Goal: Information Seeking & Learning: Learn about a topic

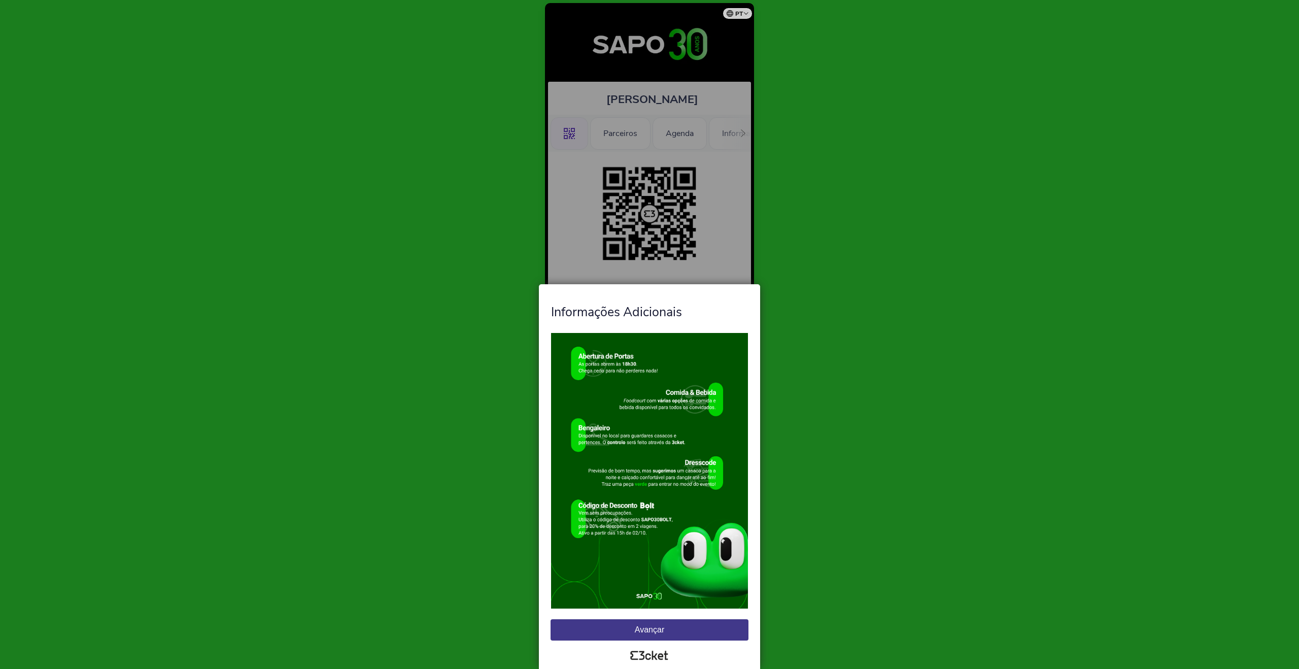
click at [676, 624] on button "Avançar" at bounding box center [650, 629] width 198 height 21
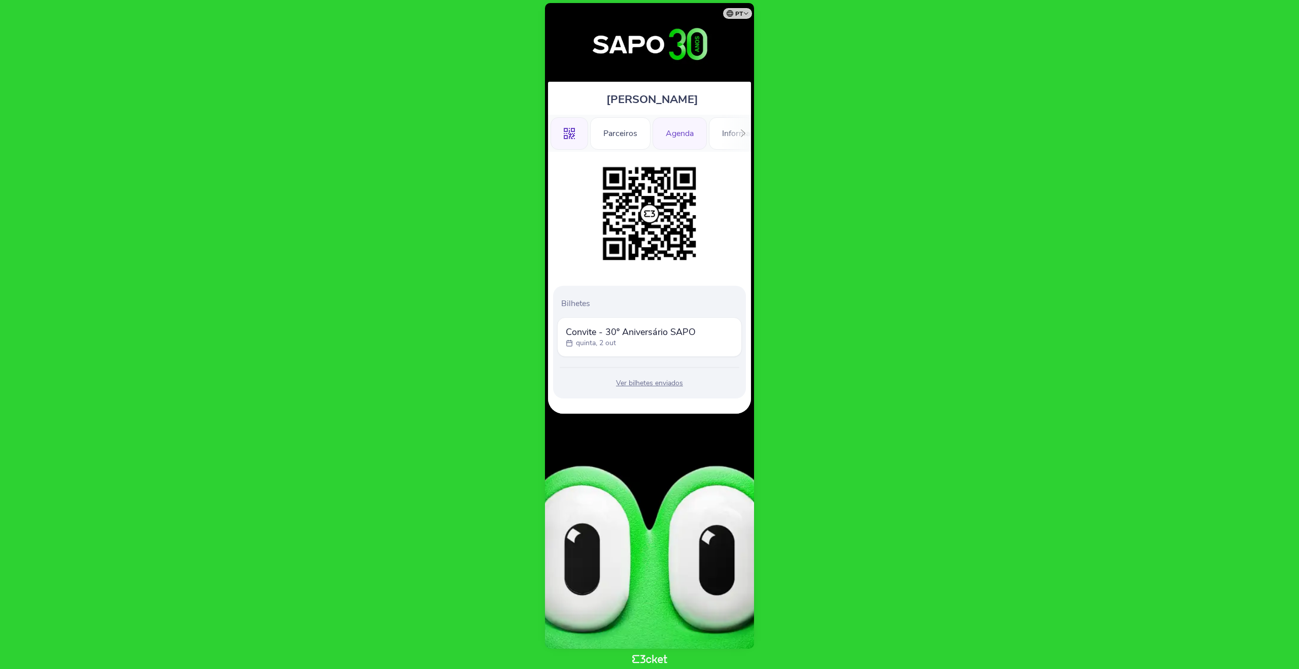
click at [683, 132] on div "Agenda" at bounding box center [680, 133] width 54 height 32
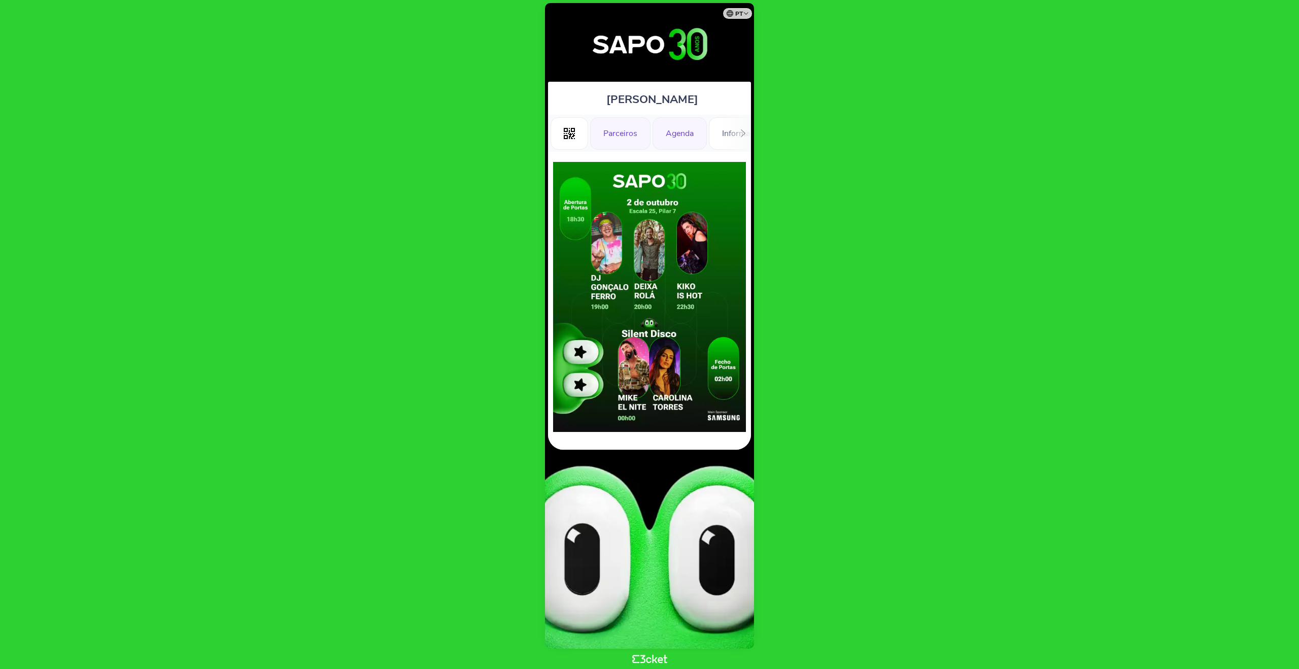
click at [618, 131] on div "Parceiros" at bounding box center [620, 133] width 60 height 32
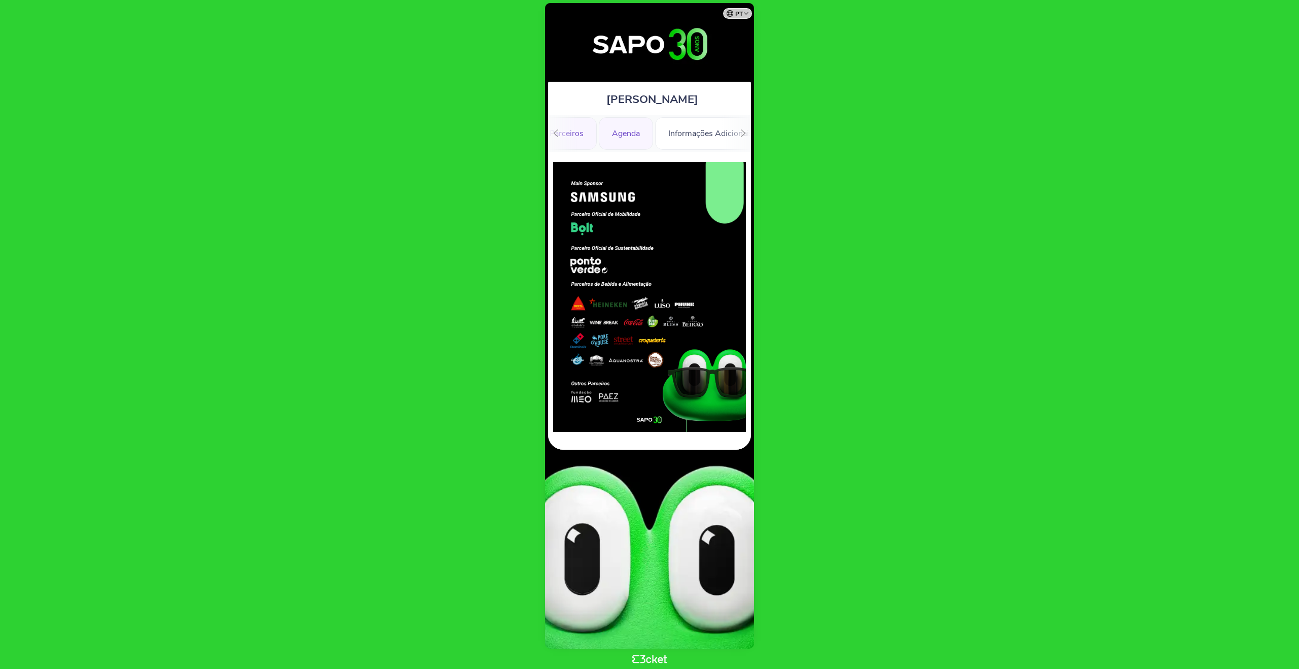
scroll to position [0, 54]
click at [692, 134] on div "Informações Adicionais" at bounding box center [710, 133] width 111 height 32
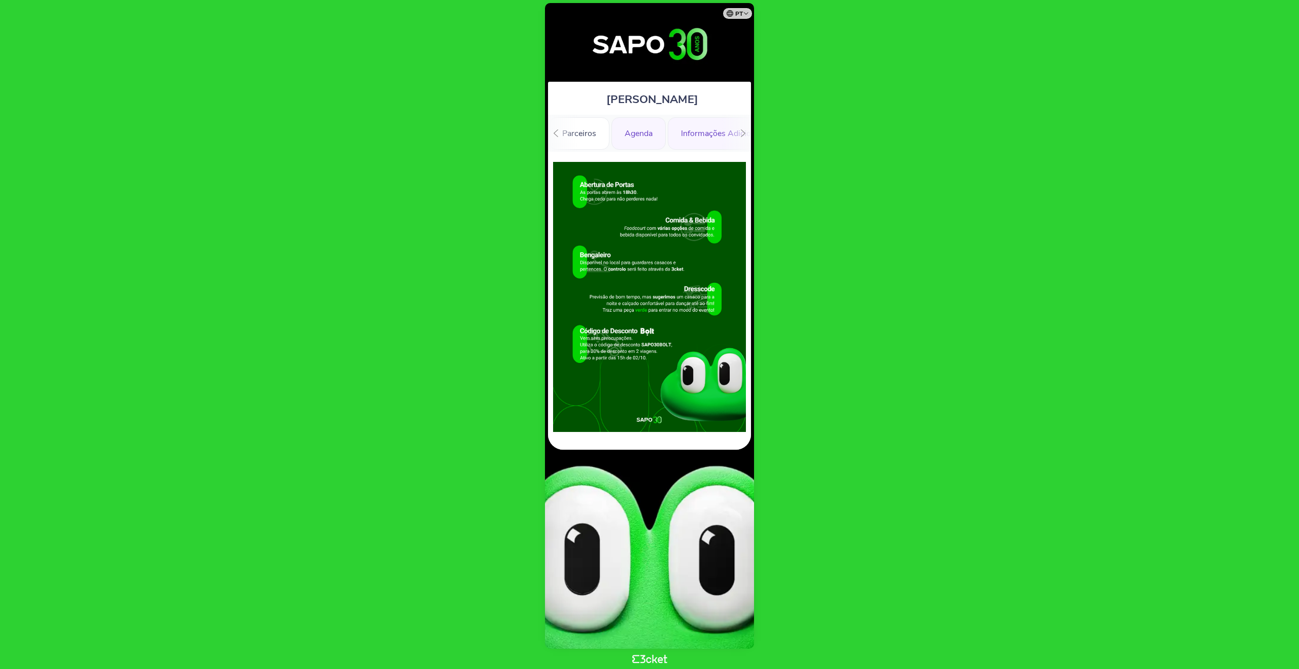
scroll to position [0, 43]
click at [694, 132] on div "Informações Adicionais" at bounding box center [721, 133] width 111 height 32
click at [717, 132] on div "Informações" at bounding box center [713, 133] width 71 height 32
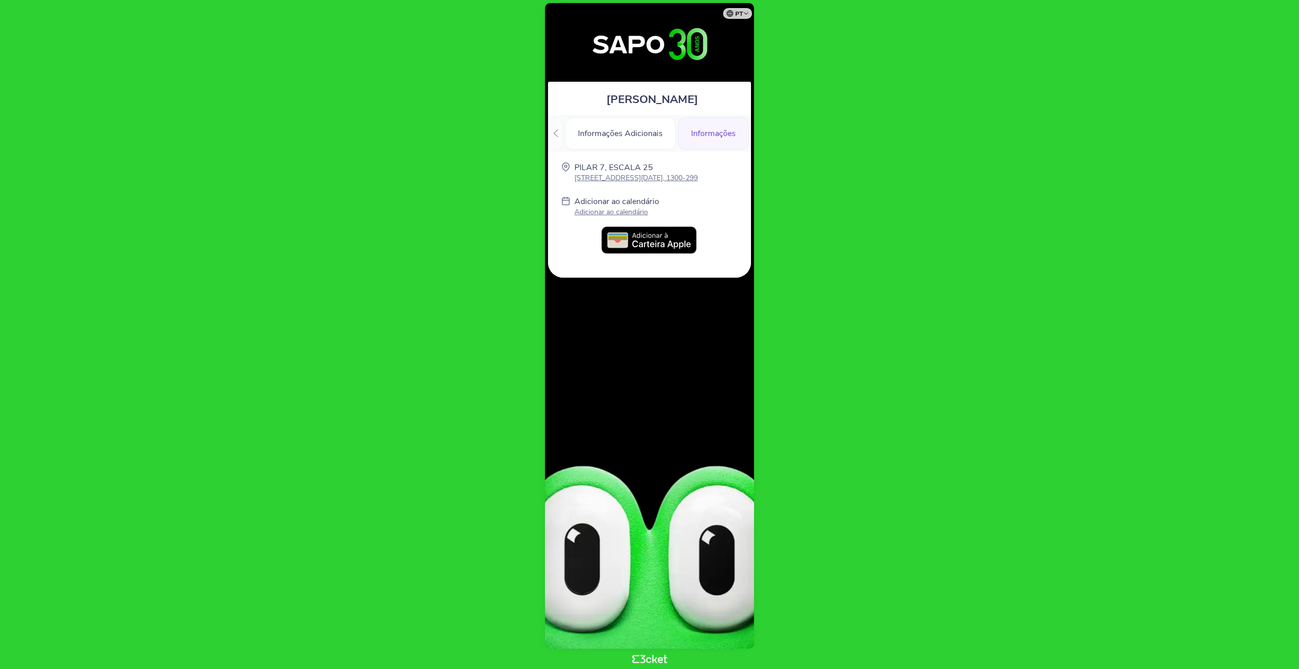
scroll to position [0, 143]
click at [711, 134] on div "Informações" at bounding box center [715, 133] width 71 height 32
click at [641, 131] on div "Informações Adicionais" at bounding box center [620, 133] width 111 height 32
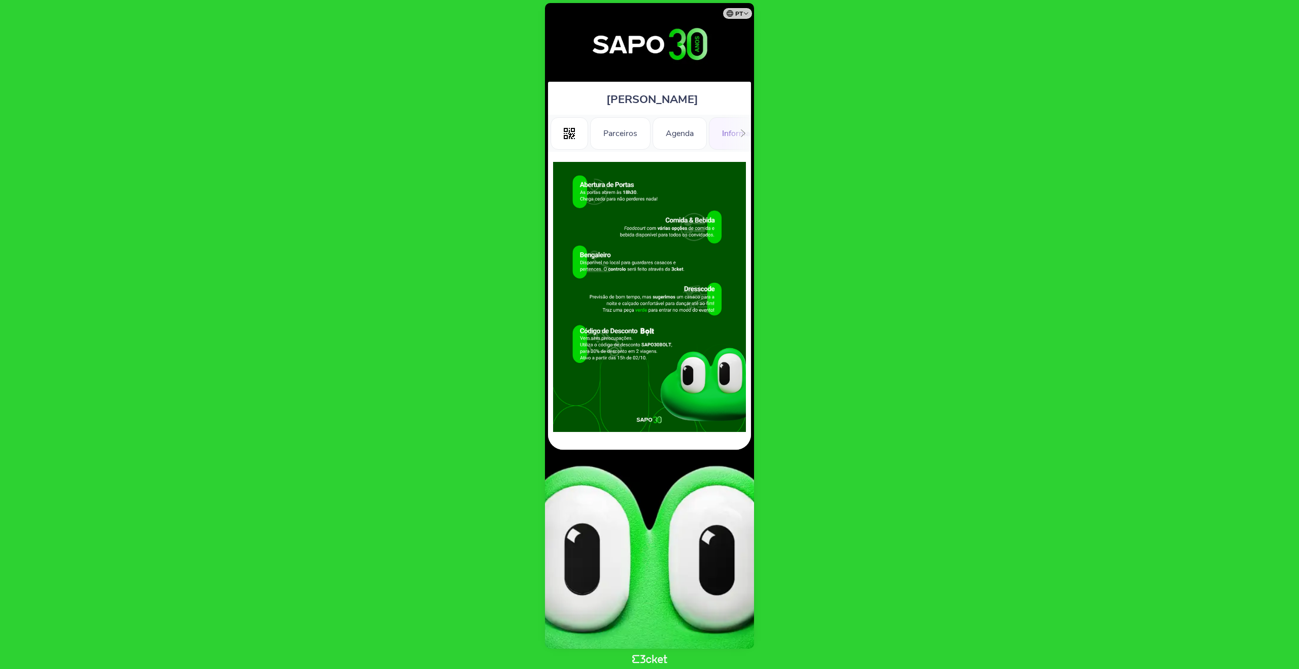
click at [818, 181] on body "pt Português ([GEOGRAPHIC_DATA]) English Español Catalan [DEMOGRAPHIC_DATA] [PE…" at bounding box center [649, 334] width 1291 height 661
